Goal: Information Seeking & Learning: Learn about a topic

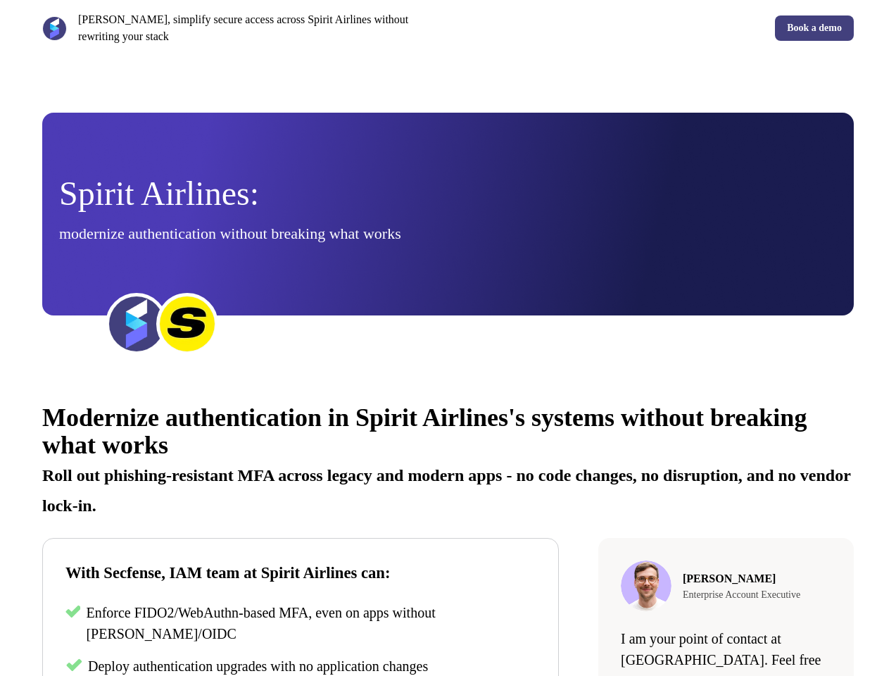
click at [448, 28] on div "[PERSON_NAME], simplify secure access across Spirit Airlines without rewriting …" at bounding box center [448, 28] width 896 height 56
click at [242, 28] on p "[PERSON_NAME], simplify secure access across Spirit Airlines without rewriting …" at bounding box center [260, 28] width 365 height 34
click at [654, 28] on div "Book a demo" at bounding box center [654, 27] width 400 height 25
click at [448, 214] on div "Spirit Airlines: modernize authentication without breaking what works" at bounding box center [448, 214] width 778 height 74
click at [137, 324] on img at bounding box center [136, 324] width 56 height 56
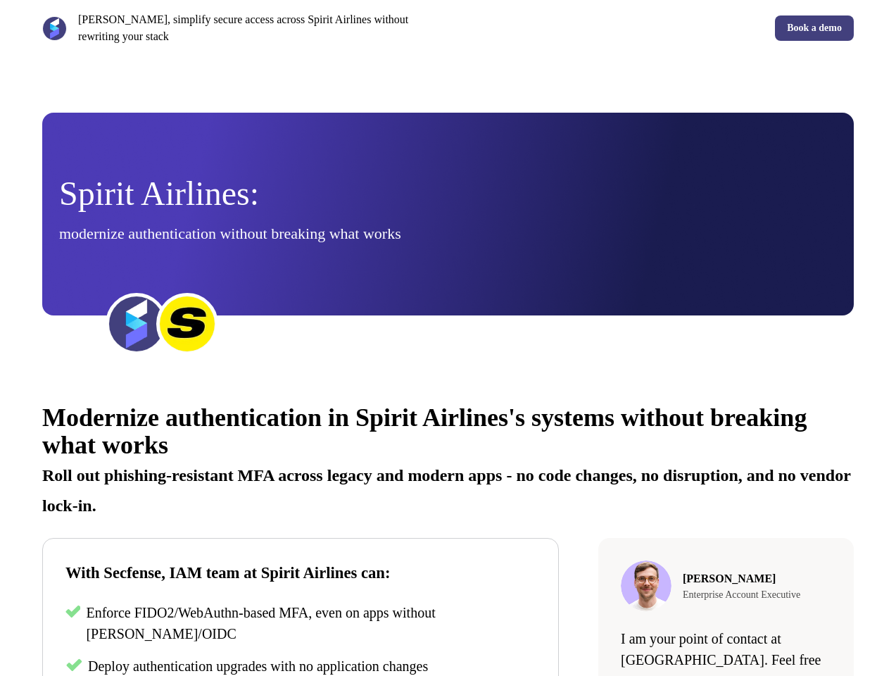
click at [187, 324] on img at bounding box center [187, 324] width 56 height 56
click at [448, 529] on div "Modernize authentication in Spirit Airlines's systems without breaking what wor…" at bounding box center [448, 636] width 896 height 507
click at [448, 458] on p "Roll out phishing-resistant MFA across legacy and modern apps - no code changes…" at bounding box center [447, 485] width 811 height 61
click at [300, 624] on p "Enforce FIDO2/WebAuthn-based MFA, even on apps without [PERSON_NAME]/OIDC" at bounding box center [311, 623] width 450 height 42
click at [300, 666] on span "Deploy authentication upgrades with no application changes" at bounding box center [258, 665] width 340 height 15
